Goal: Task Accomplishment & Management: Use online tool/utility

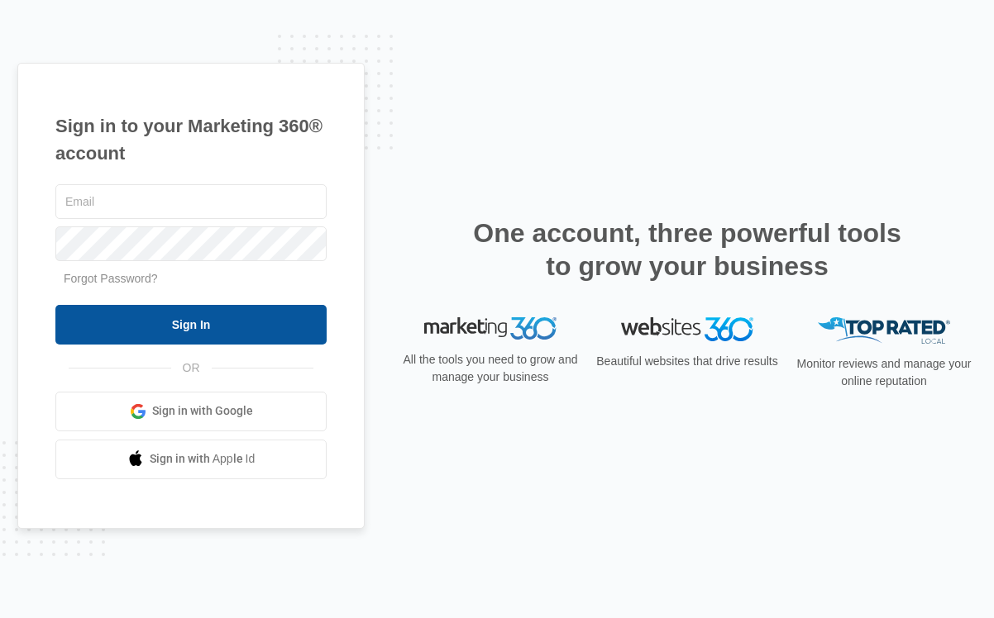
type input "[EMAIL_ADDRESS][DOMAIN_NAME]"
click at [245, 317] on input "Sign In" at bounding box center [190, 325] width 271 height 40
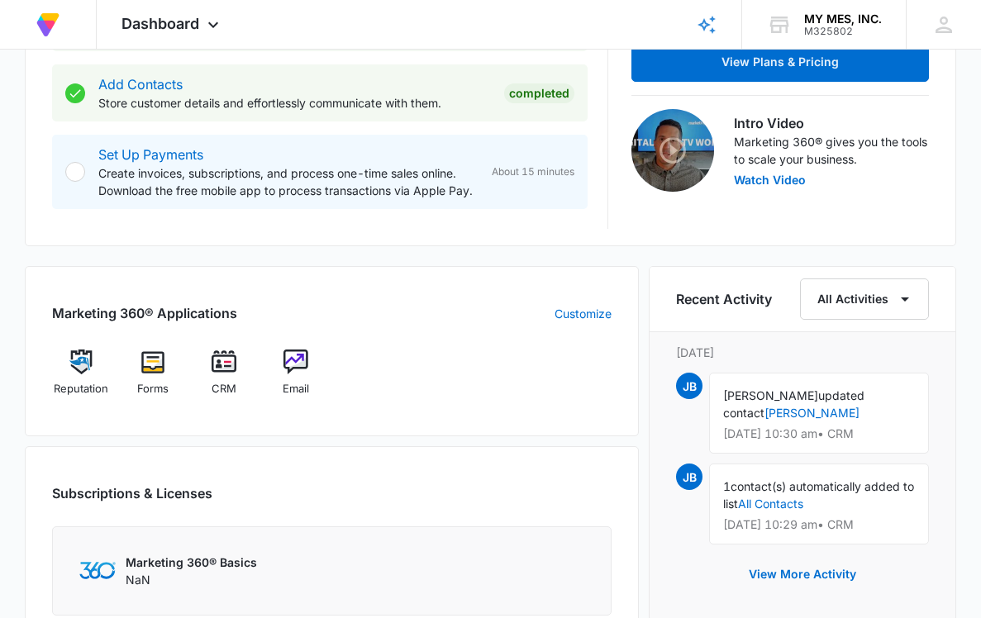
scroll to position [481, 0]
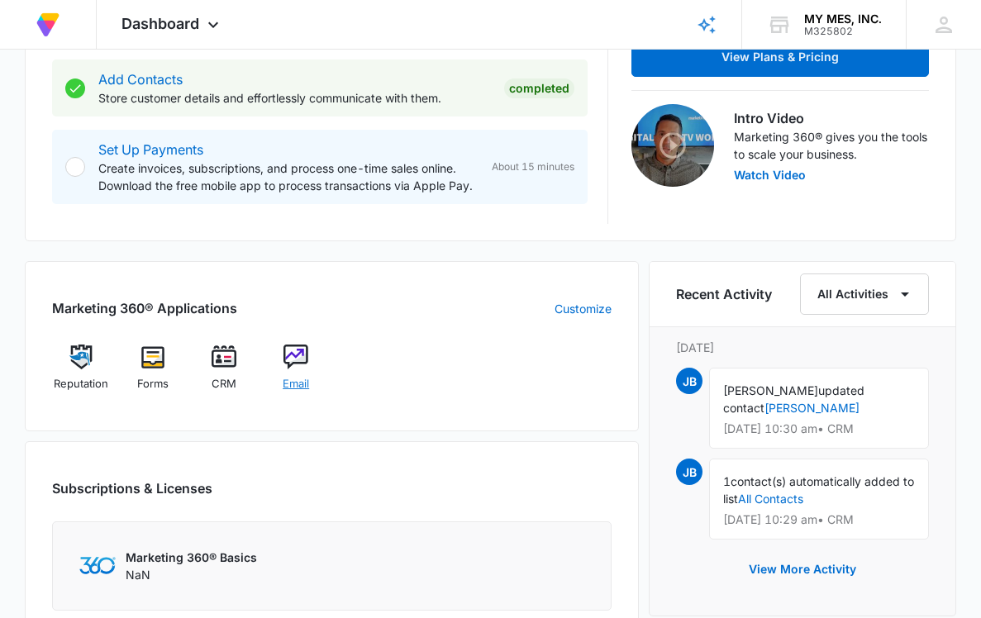
click at [286, 357] on img at bounding box center [296, 357] width 25 height 25
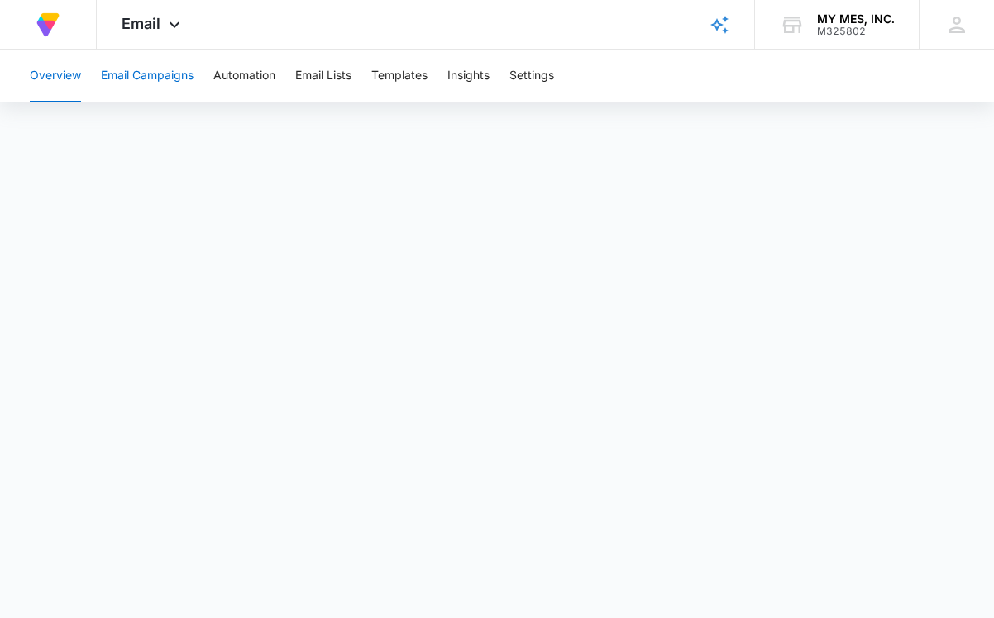
click at [106, 70] on button "Email Campaigns" at bounding box center [147, 76] width 93 height 53
